Goal: Task Accomplishment & Management: Use online tool/utility

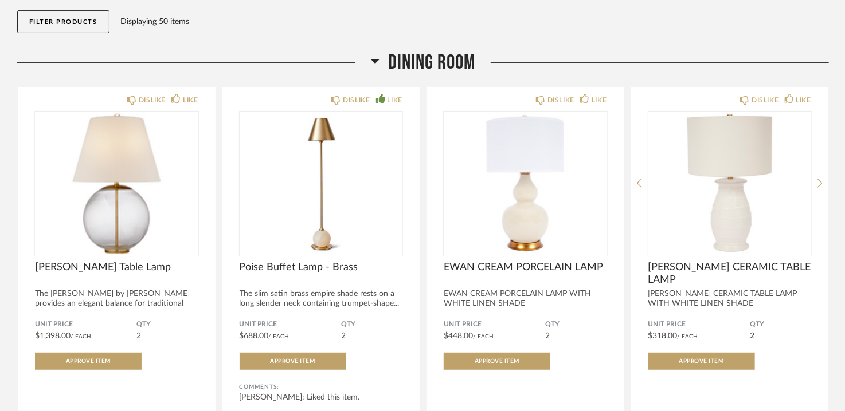
scroll to position [172, 0]
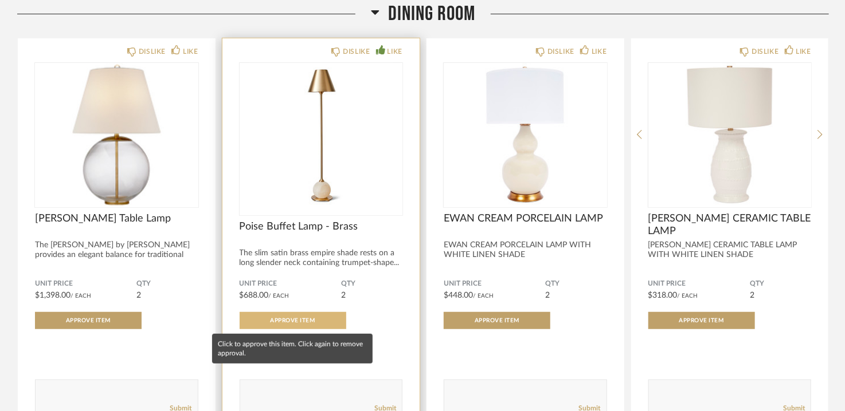
click at [289, 316] on button "Approve Item" at bounding box center [293, 320] width 107 height 17
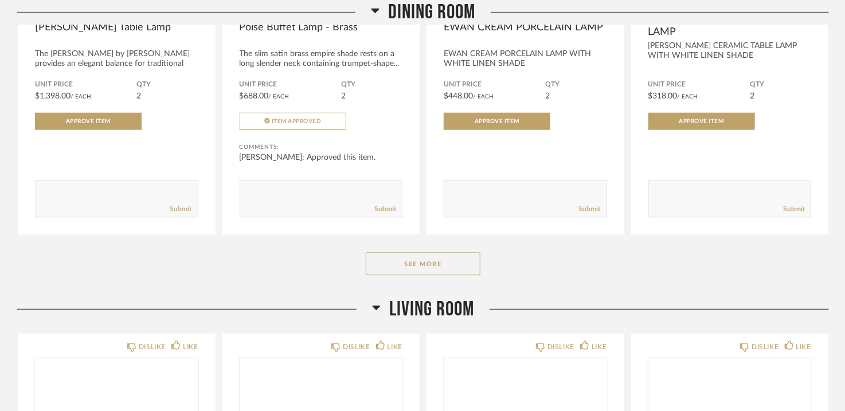
scroll to position [401, 0]
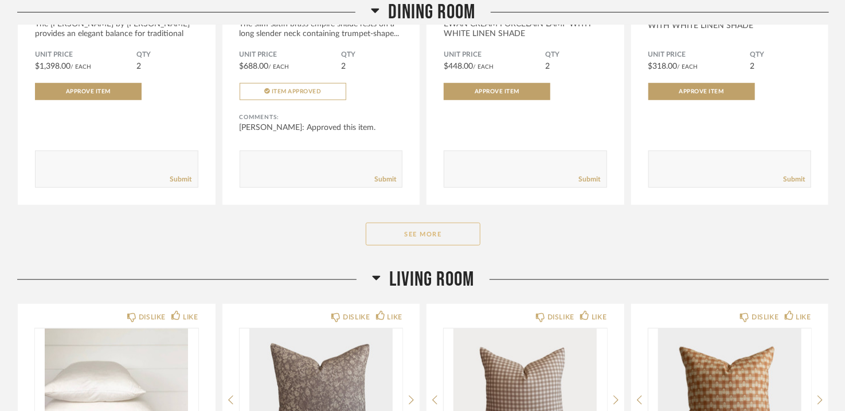
click at [430, 238] on button "See More" at bounding box center [423, 234] width 115 height 23
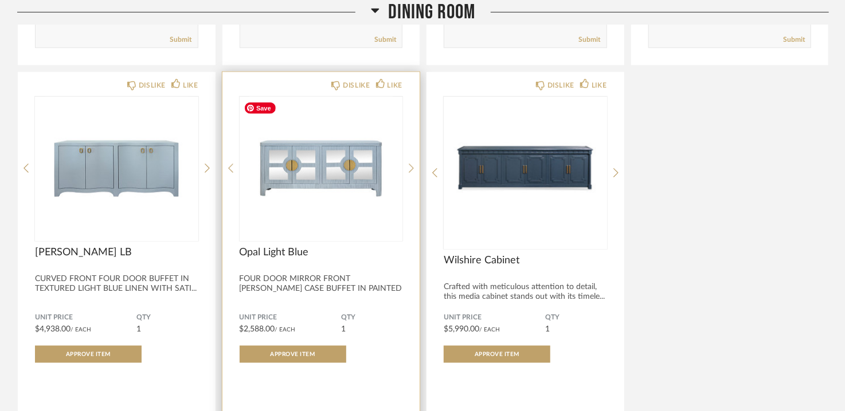
scroll to position [573, 0]
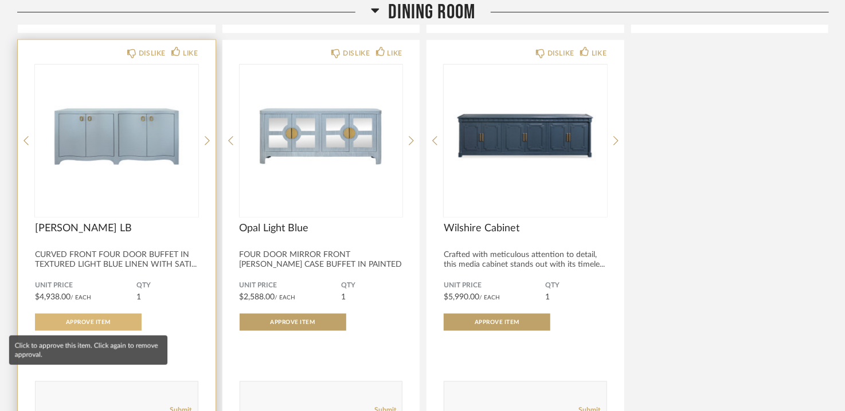
click at [95, 321] on span "Approve Item" at bounding box center [88, 323] width 45 height 6
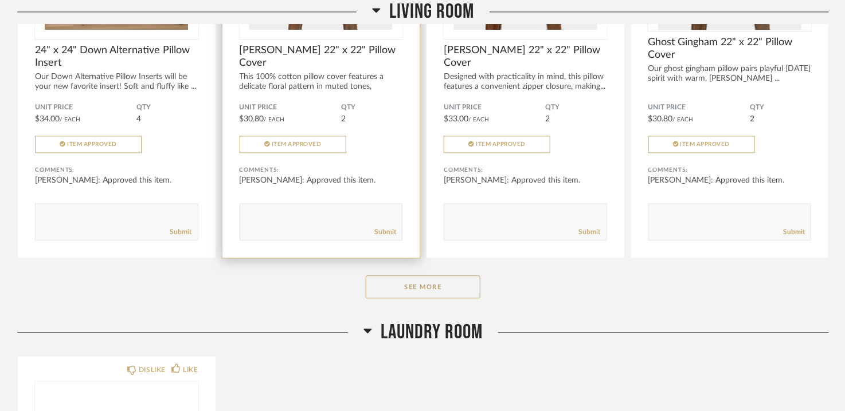
scroll to position [1375, 0]
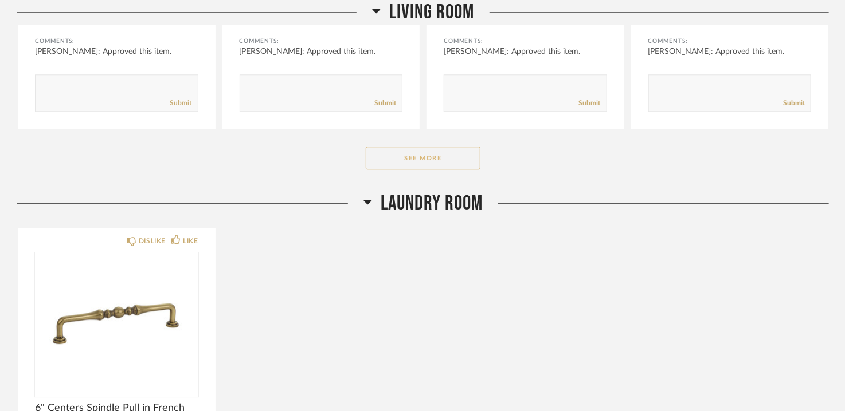
click at [416, 159] on button "See More" at bounding box center [423, 158] width 115 height 23
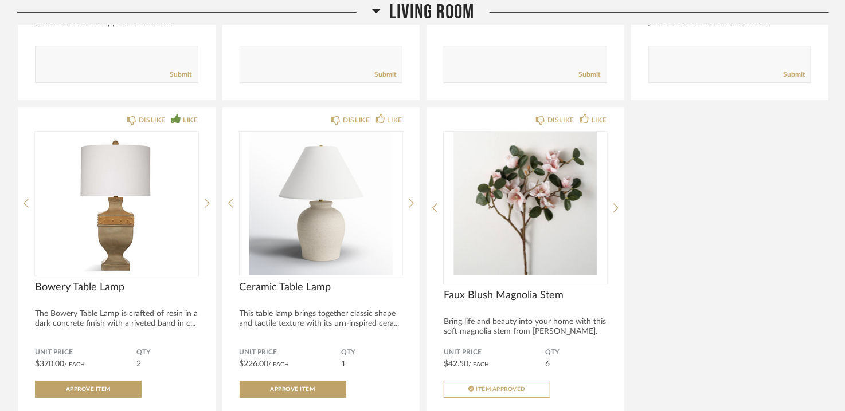
scroll to position [1834, 0]
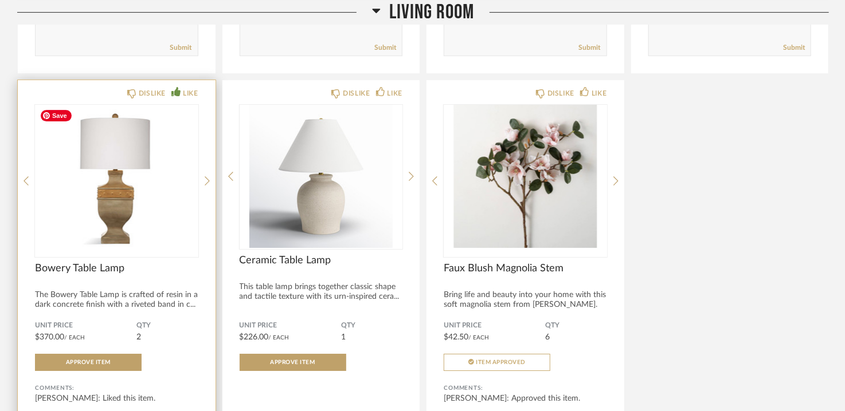
click at [152, 210] on img "0" at bounding box center [116, 176] width 163 height 143
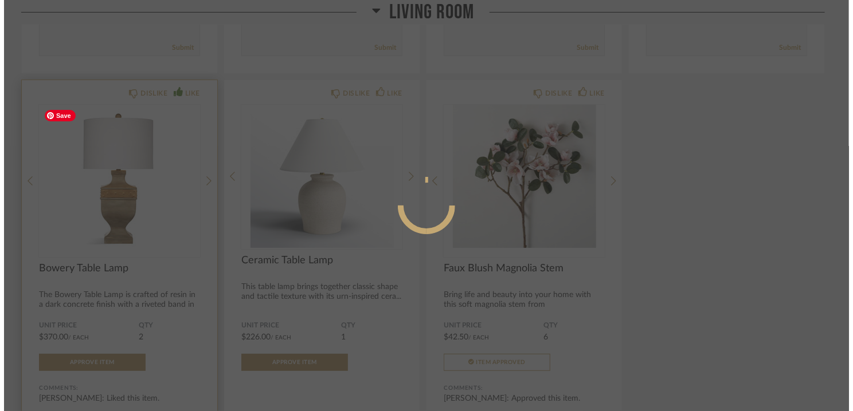
scroll to position [0, 0]
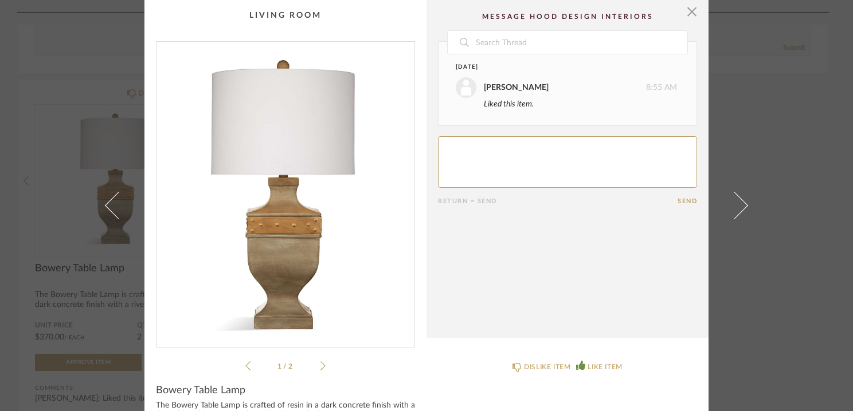
click at [320, 362] on icon at bounding box center [322, 366] width 5 height 10
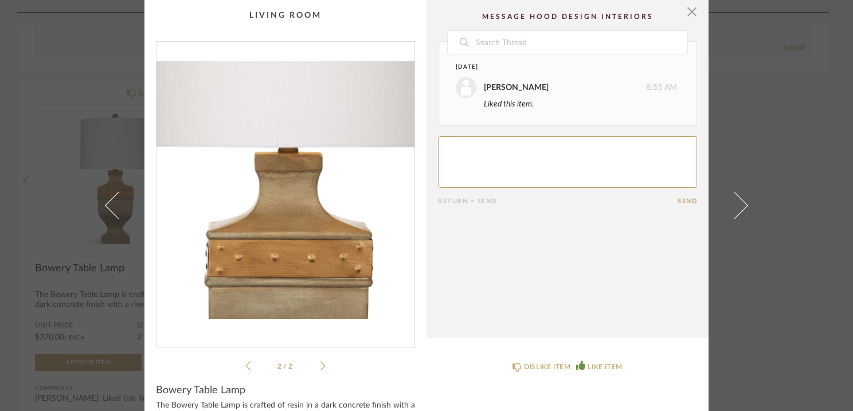
click at [245, 363] on icon at bounding box center [247, 366] width 5 height 9
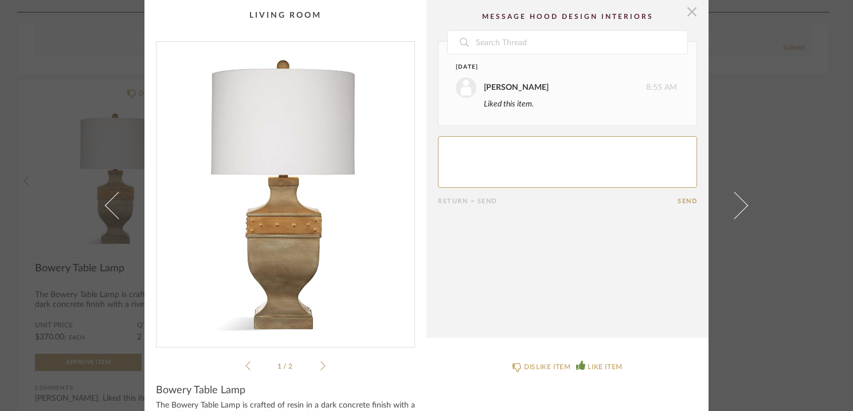
click at [687, 7] on span "button" at bounding box center [691, 11] width 23 height 23
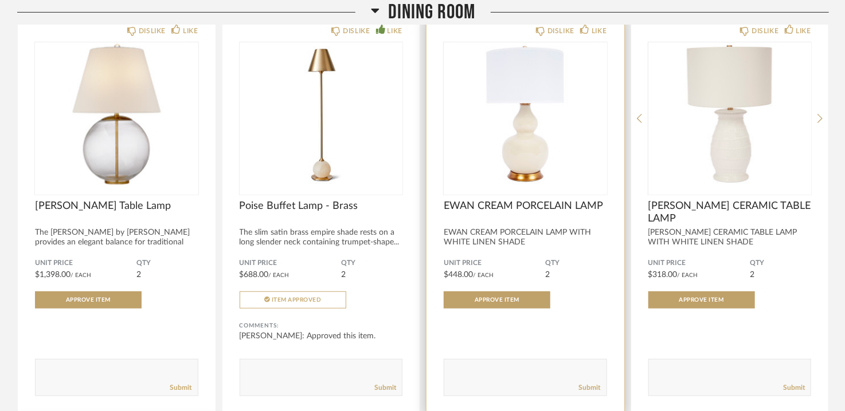
scroll to position [57, 0]
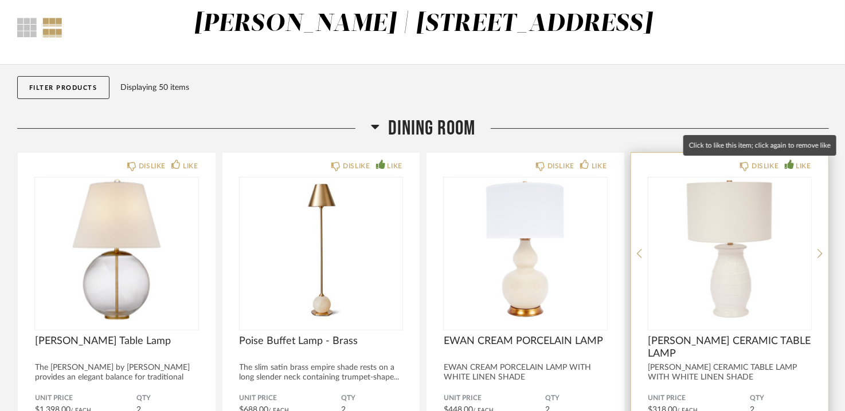
click at [805, 164] on div "LIKE" at bounding box center [803, 165] width 15 height 11
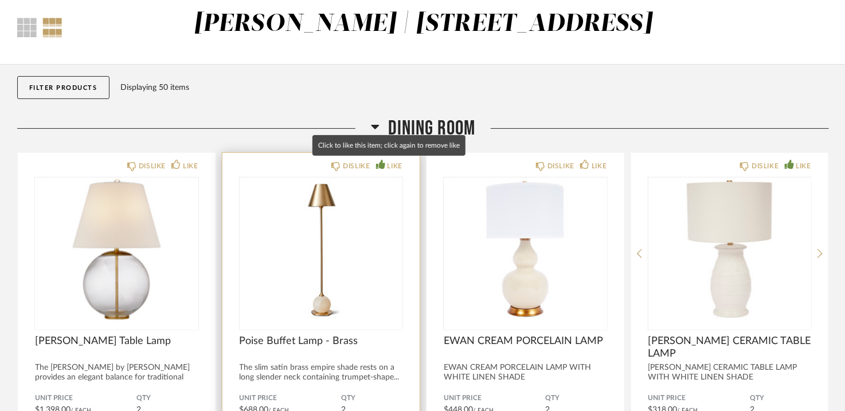
click at [389, 163] on div "LIKE" at bounding box center [394, 165] width 15 height 11
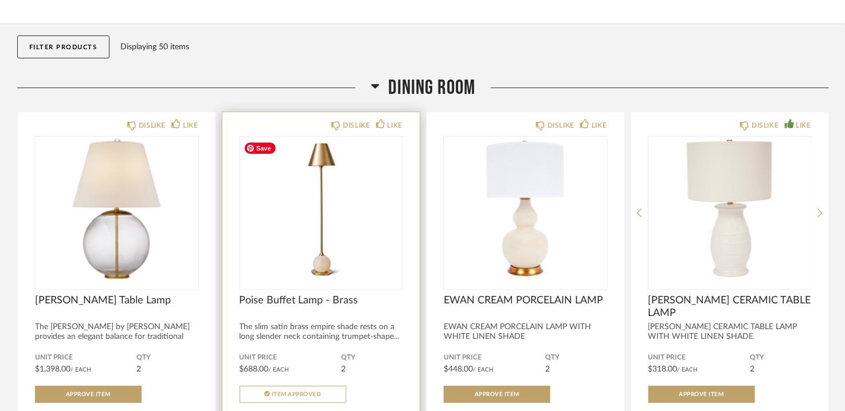
scroll to position [115, 0]
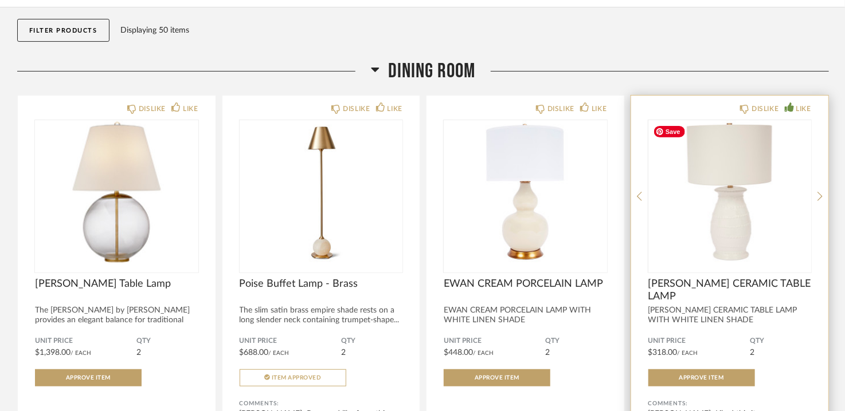
click at [736, 202] on img "0" at bounding box center [729, 191] width 163 height 143
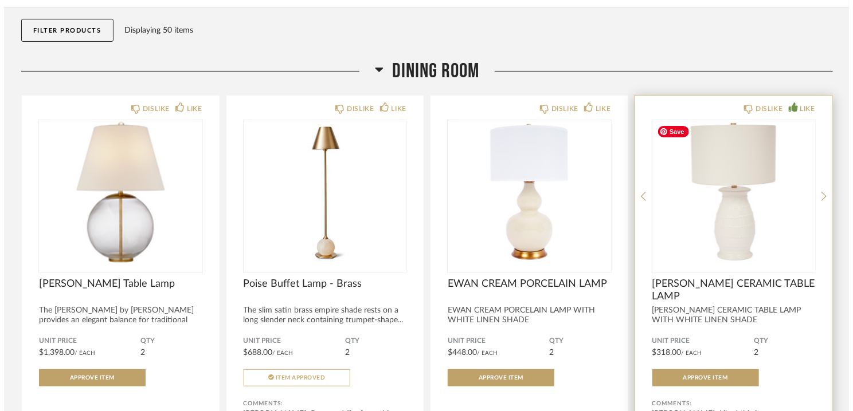
scroll to position [0, 0]
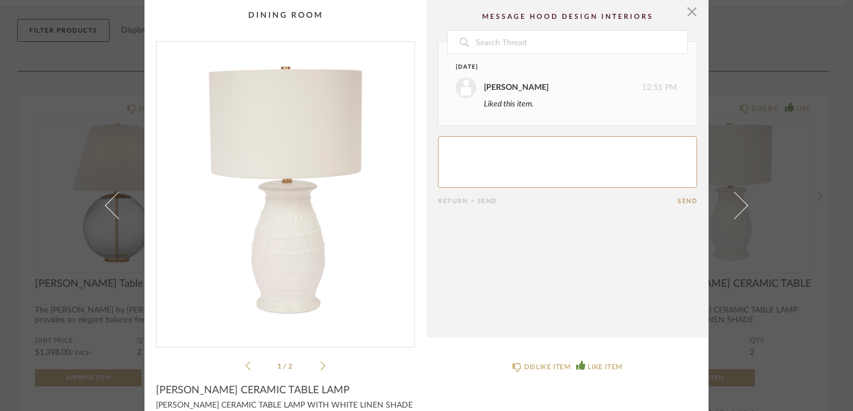
click at [315, 370] on li "1 / 2" at bounding box center [285, 366] width 70 height 14
click at [316, 363] on li "1 / 2" at bounding box center [285, 366] width 70 height 14
click at [322, 366] on div "1 / 2" at bounding box center [285, 207] width 259 height 332
click at [320, 366] on icon at bounding box center [322, 366] width 5 height 10
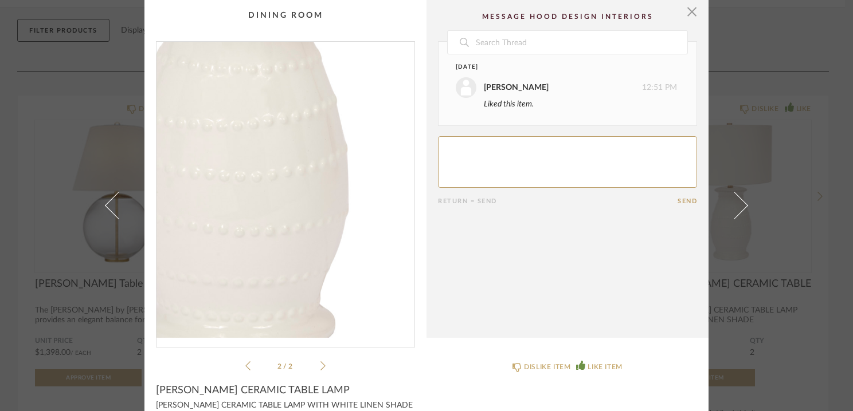
click at [300, 258] on img "1" at bounding box center [285, 190] width 258 height 296
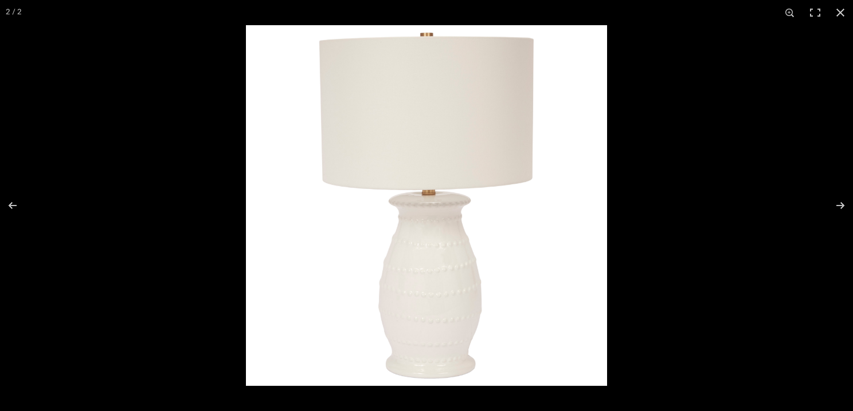
click at [430, 274] on img at bounding box center [426, 205] width 361 height 361
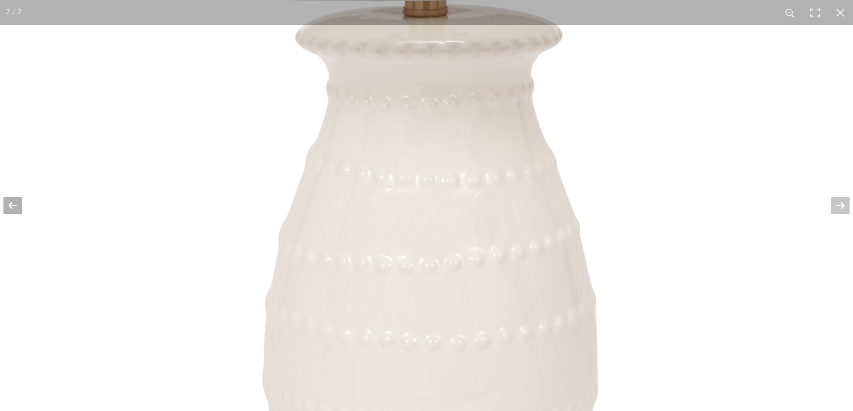
click at [11, 204] on button at bounding box center [20, 205] width 40 height 57
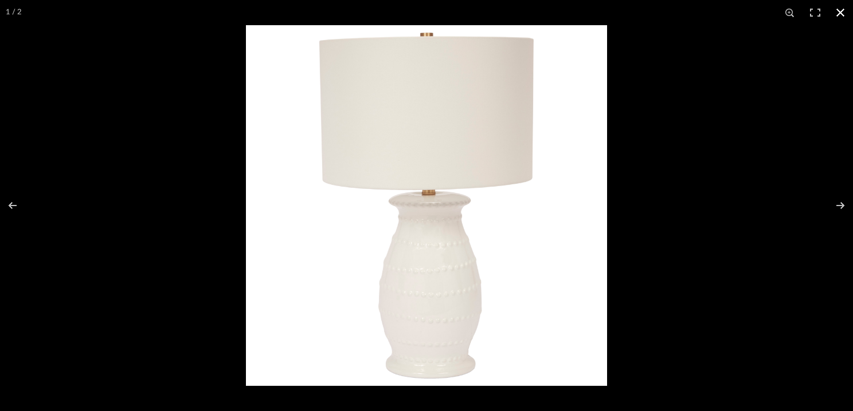
click at [840, 10] on button at bounding box center [840, 12] width 25 height 25
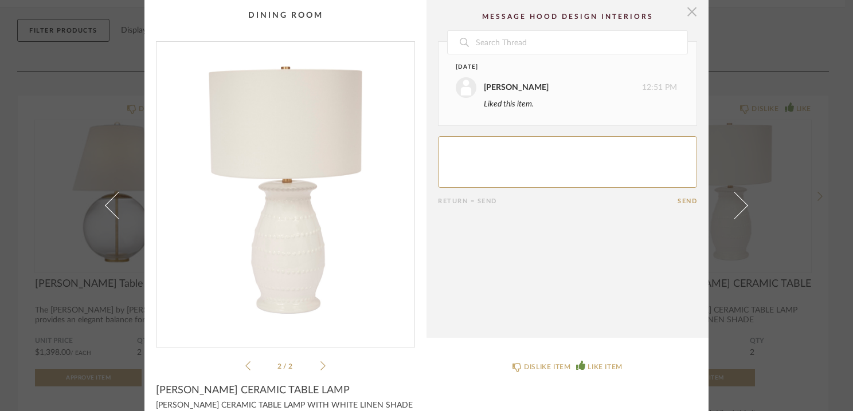
click at [689, 11] on span "button" at bounding box center [691, 11] width 23 height 23
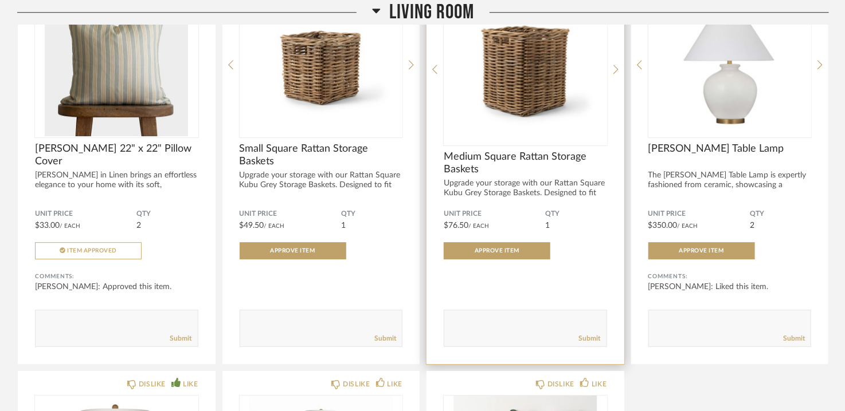
scroll to position [1547, 0]
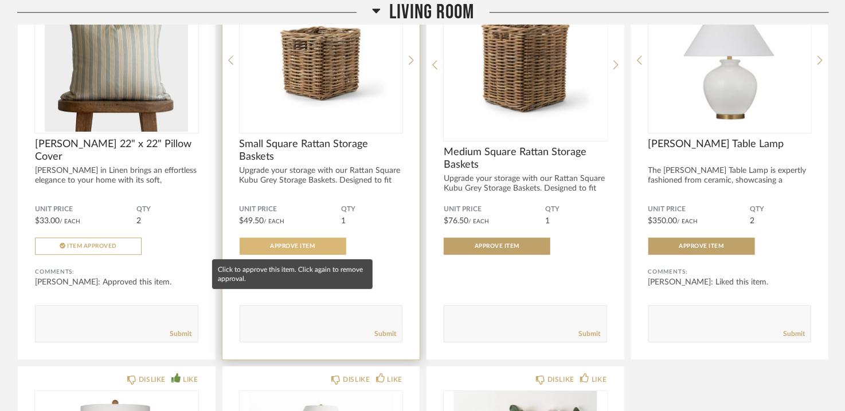
click at [315, 245] on button "Approve Item" at bounding box center [293, 246] width 107 height 17
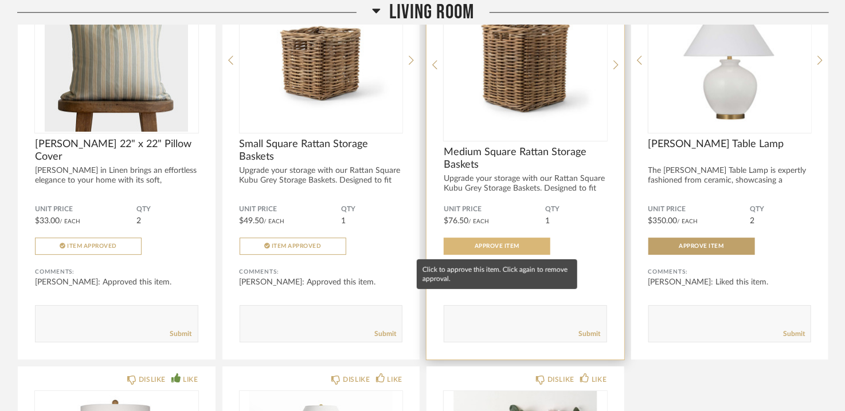
click at [491, 241] on button "Approve Item" at bounding box center [497, 246] width 107 height 17
click at [500, 244] on span "Item Approved" at bounding box center [501, 247] width 50 height 6
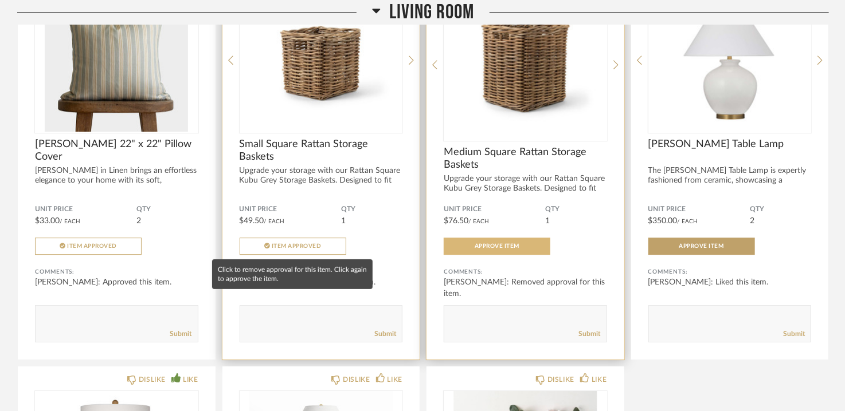
click at [299, 240] on button "Item Approved" at bounding box center [293, 246] width 107 height 17
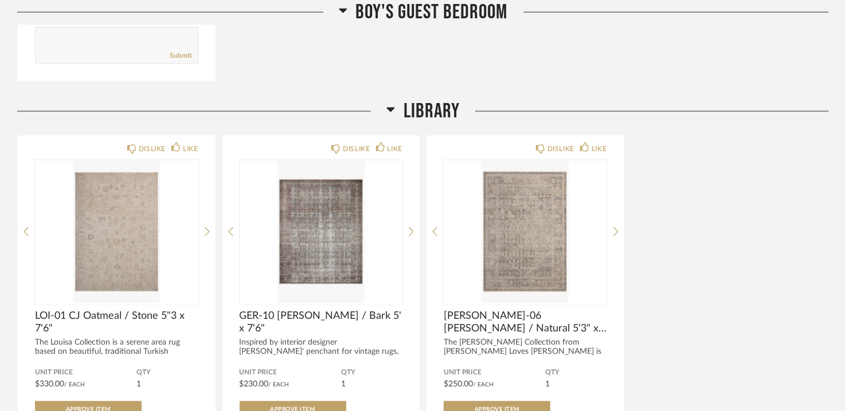
scroll to position [4986, 0]
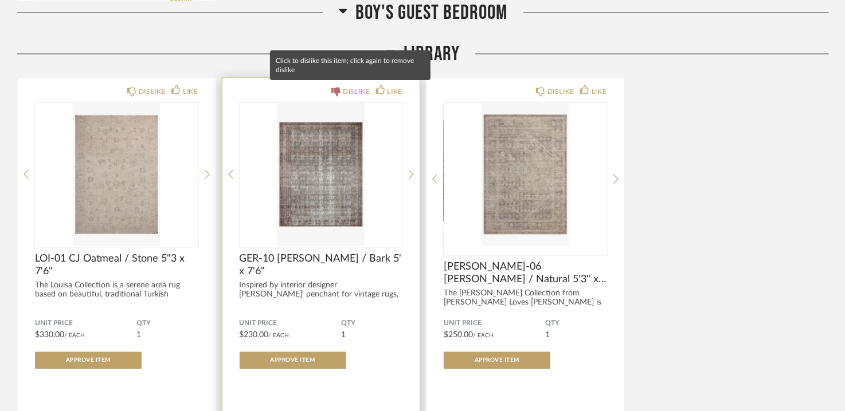
click at [358, 89] on div "DISLIKE" at bounding box center [356, 91] width 27 height 11
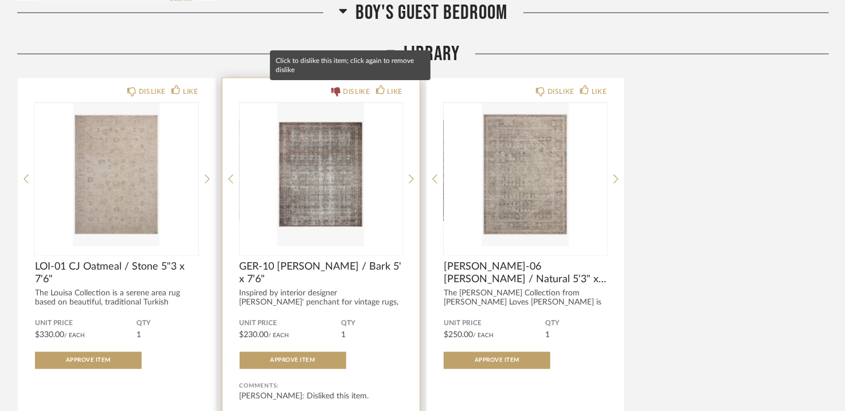
click at [354, 87] on div "DISLIKE" at bounding box center [356, 91] width 27 height 11
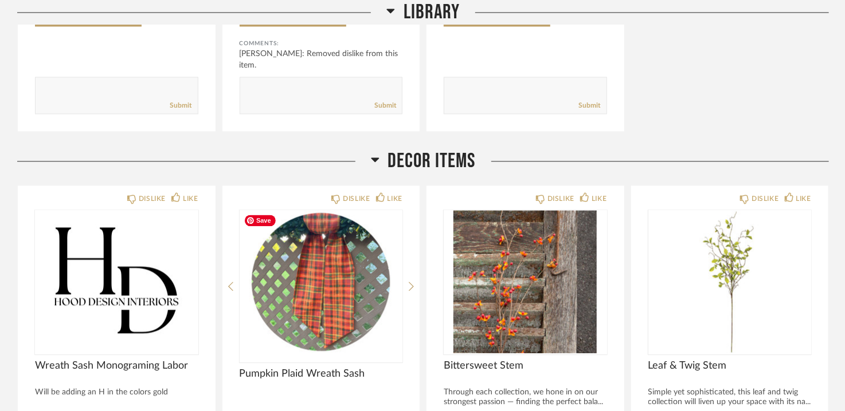
scroll to position [4998, 0]
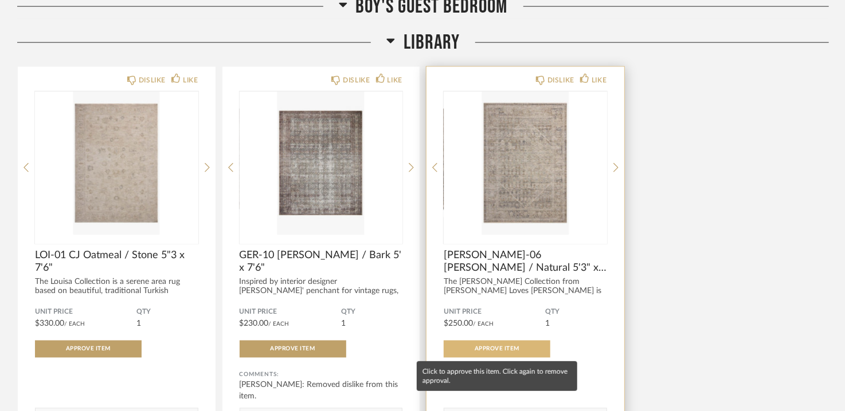
click at [515, 345] on button "Approve Item" at bounding box center [497, 349] width 107 height 17
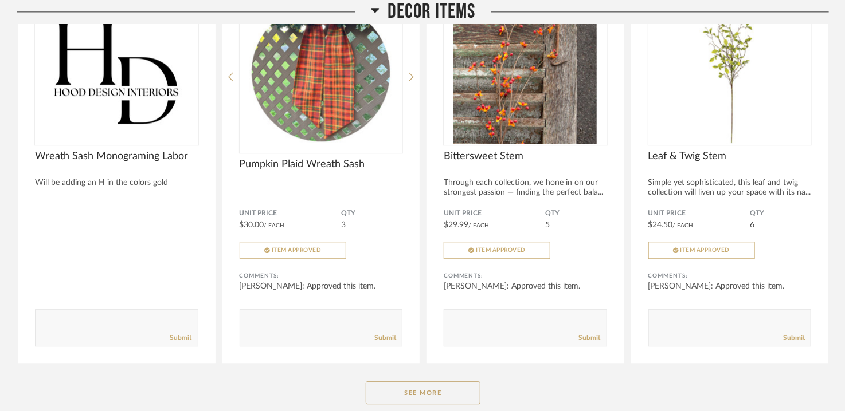
scroll to position [5628, 0]
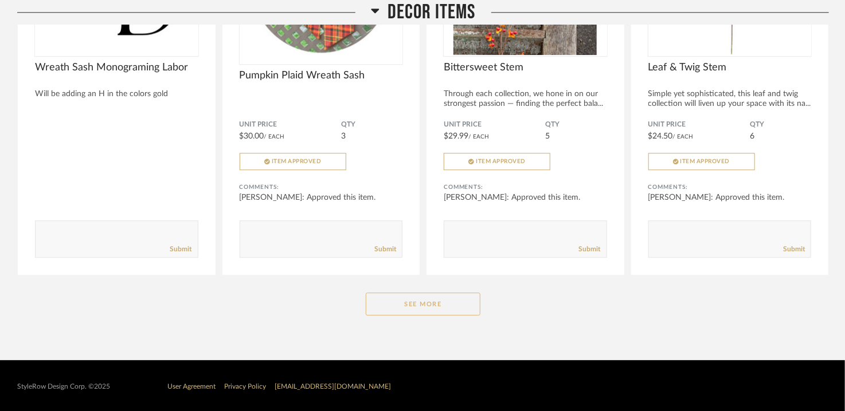
click at [442, 301] on button "See More" at bounding box center [423, 304] width 115 height 23
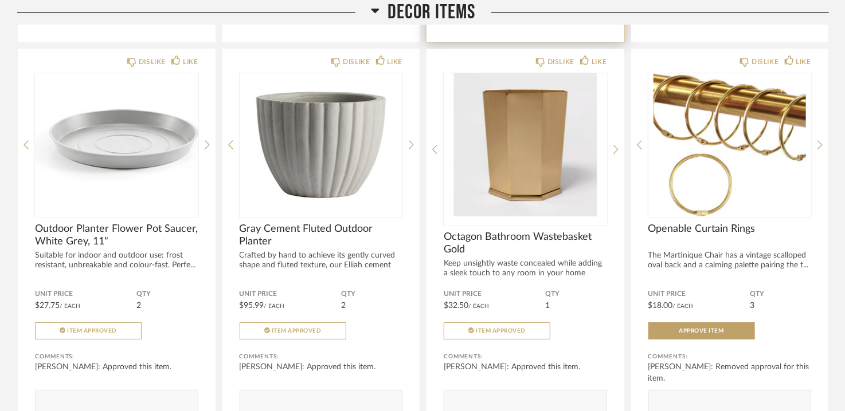
scroll to position [6316, 0]
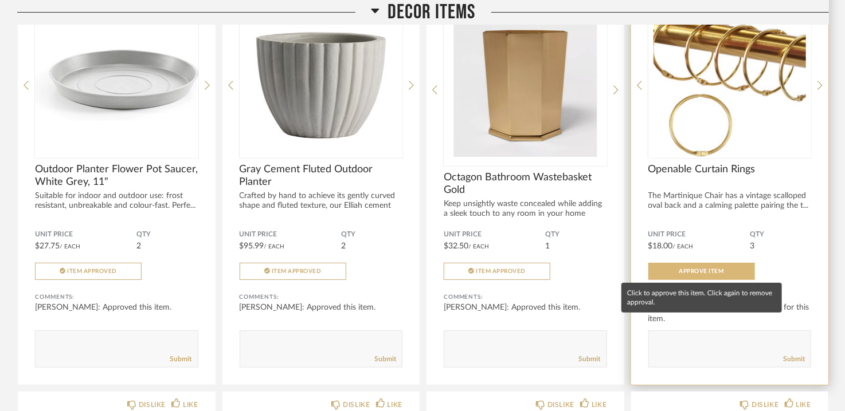
click at [706, 269] on span "Approve Item" at bounding box center [701, 272] width 45 height 6
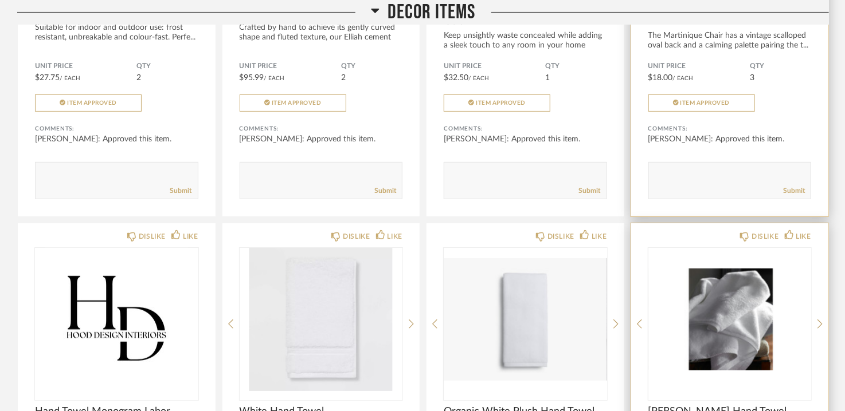
scroll to position [6198, 0]
